Goal: Complete application form

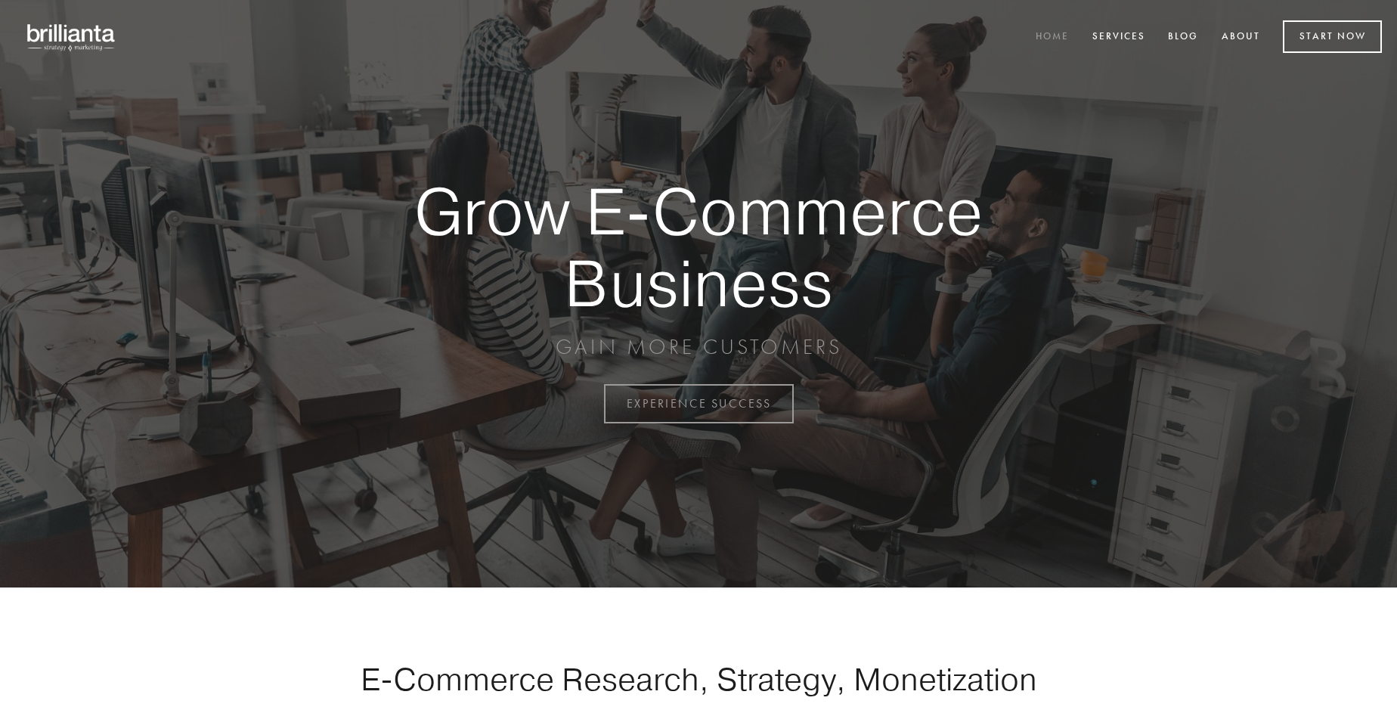
scroll to position [3963, 0]
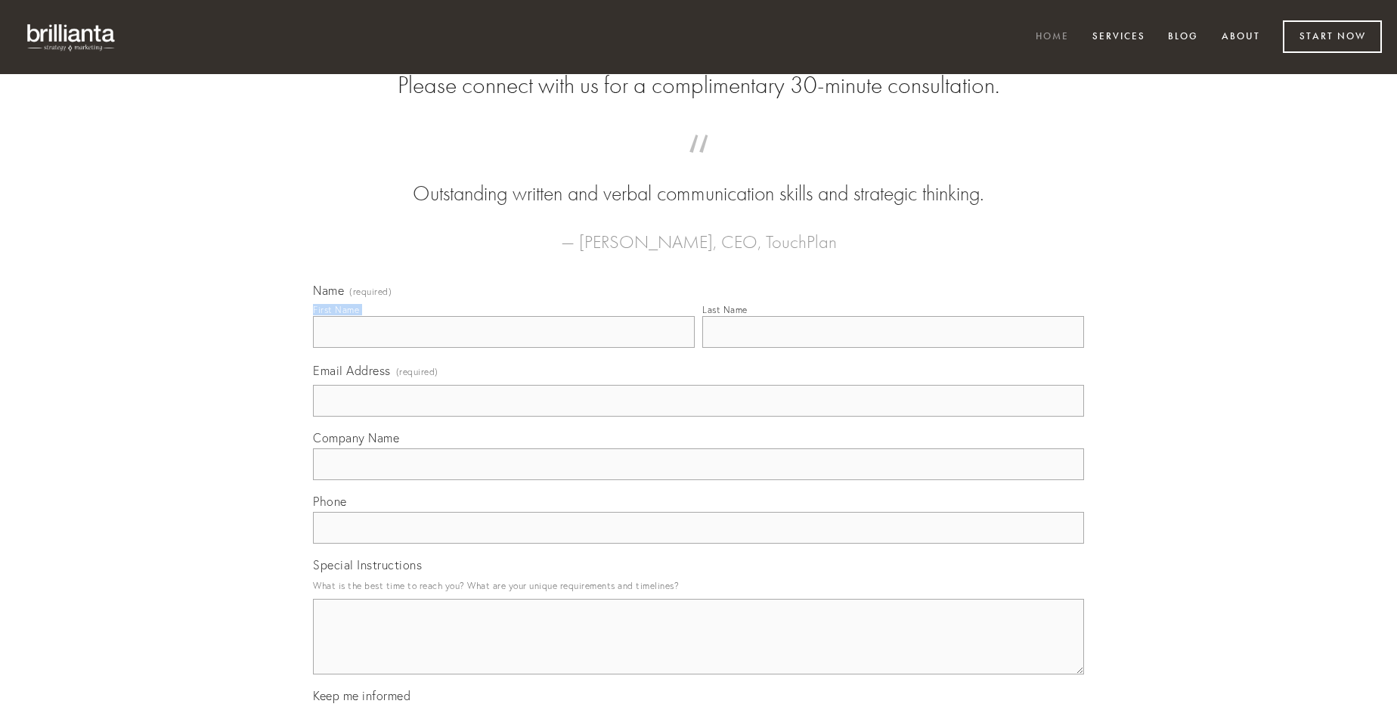
type input "[PERSON_NAME]"
click at [893, 348] on input "Last Name" at bounding box center [893, 332] width 382 height 32
type input "[PERSON_NAME]"
click at [698, 417] on input "Email Address (required)" at bounding box center [698, 401] width 771 height 32
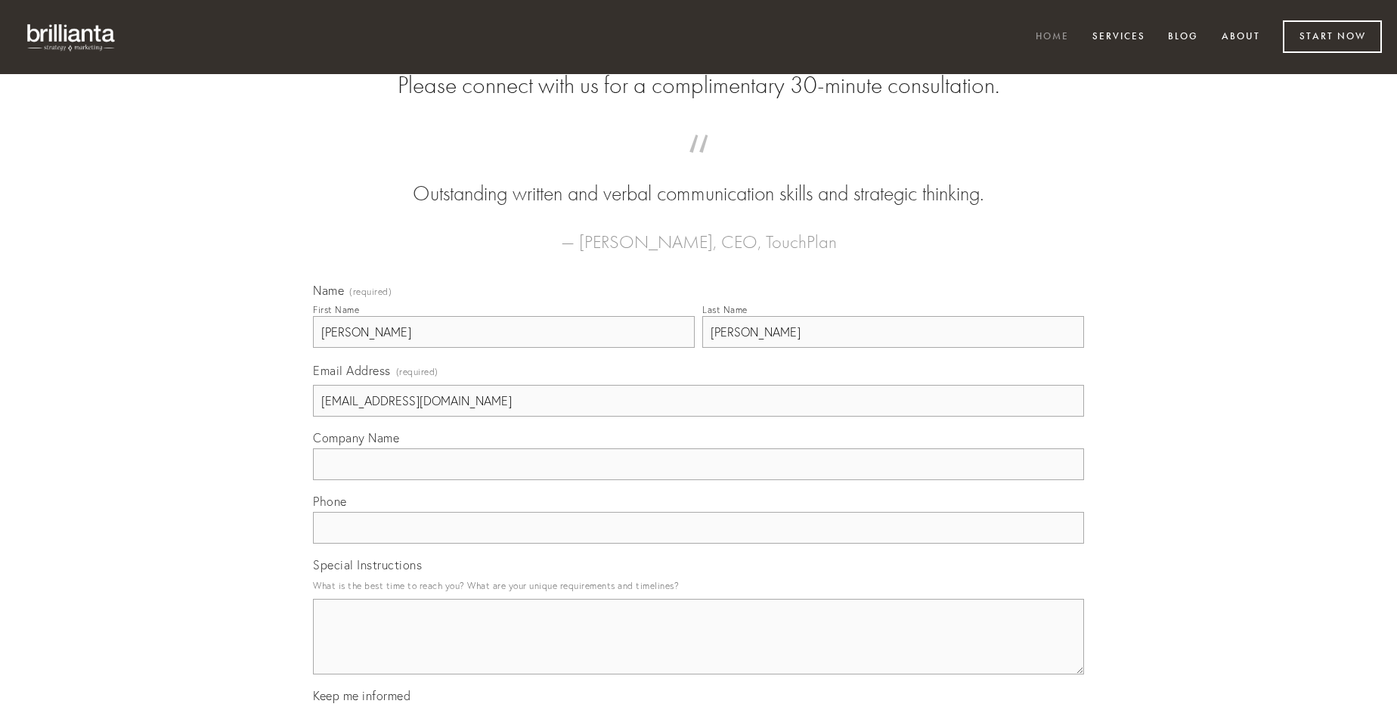
type input "[EMAIL_ADDRESS][DOMAIN_NAME]"
click at [698, 480] on input "Company Name" at bounding box center [698, 464] width 771 height 32
type input "labore"
click at [698, 544] on input "text" at bounding box center [698, 528] width 771 height 32
click at [698, 650] on textarea "Special Instructions" at bounding box center [698, 637] width 771 height 76
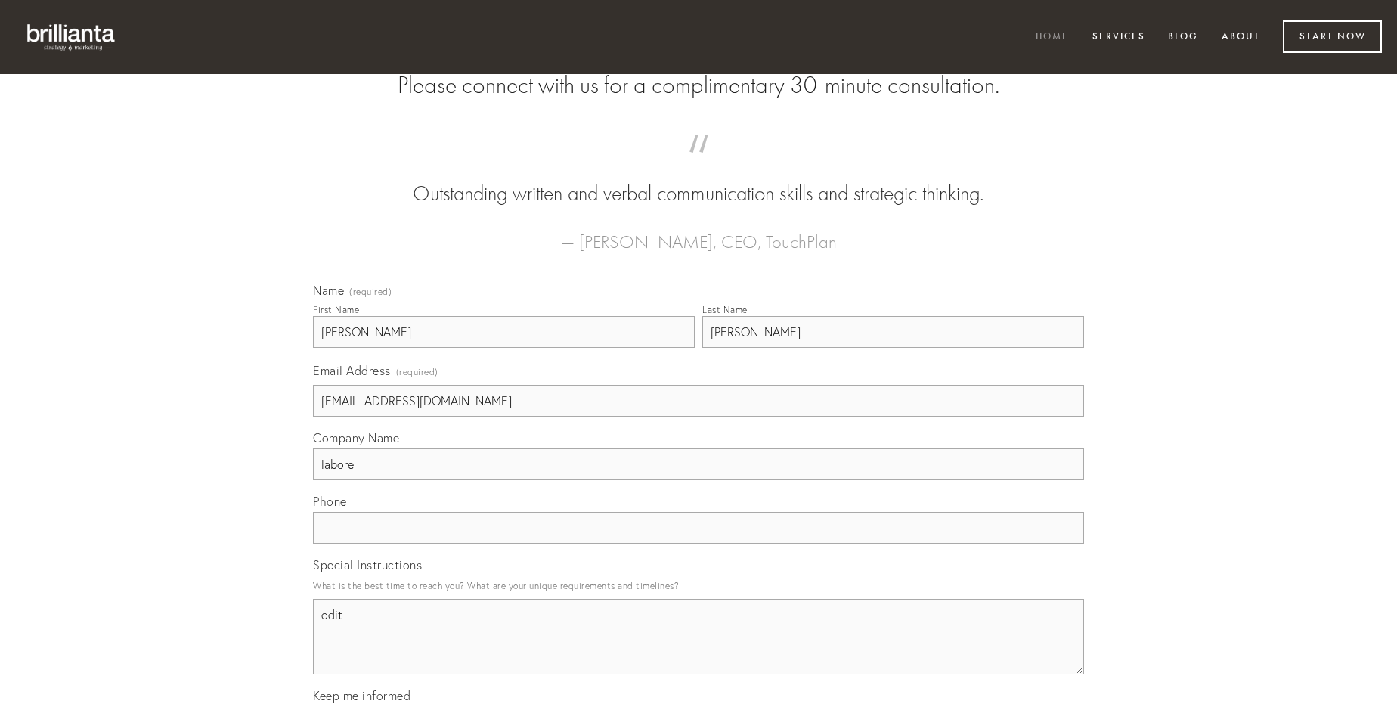
type textarea "odit"
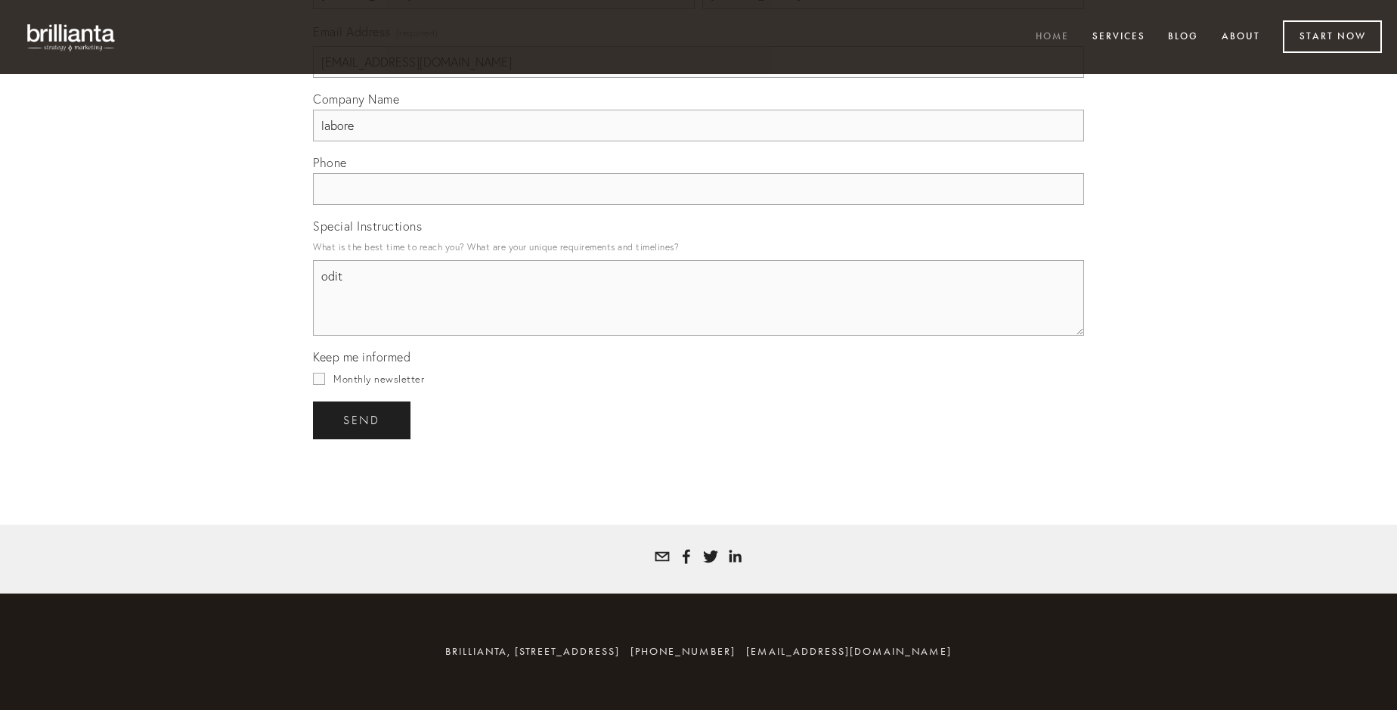
click at [363, 420] on span "send" at bounding box center [361, 421] width 37 height 14
